Goal: Manage account settings

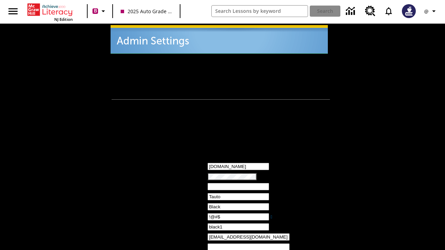
type input "!@#$"
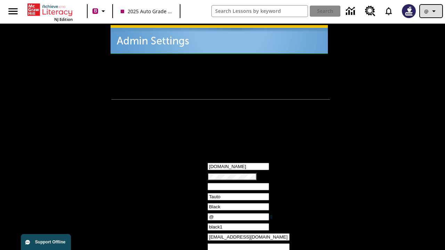
click at [431, 11] on icon "Profile/Settings" at bounding box center [433, 11] width 8 height 8
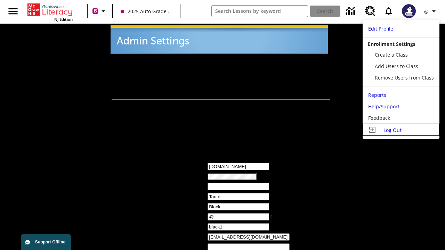
click at [401, 130] on span "Log Out" at bounding box center [392, 130] width 18 height 7
